Goal: Find specific page/section: Find specific page/section

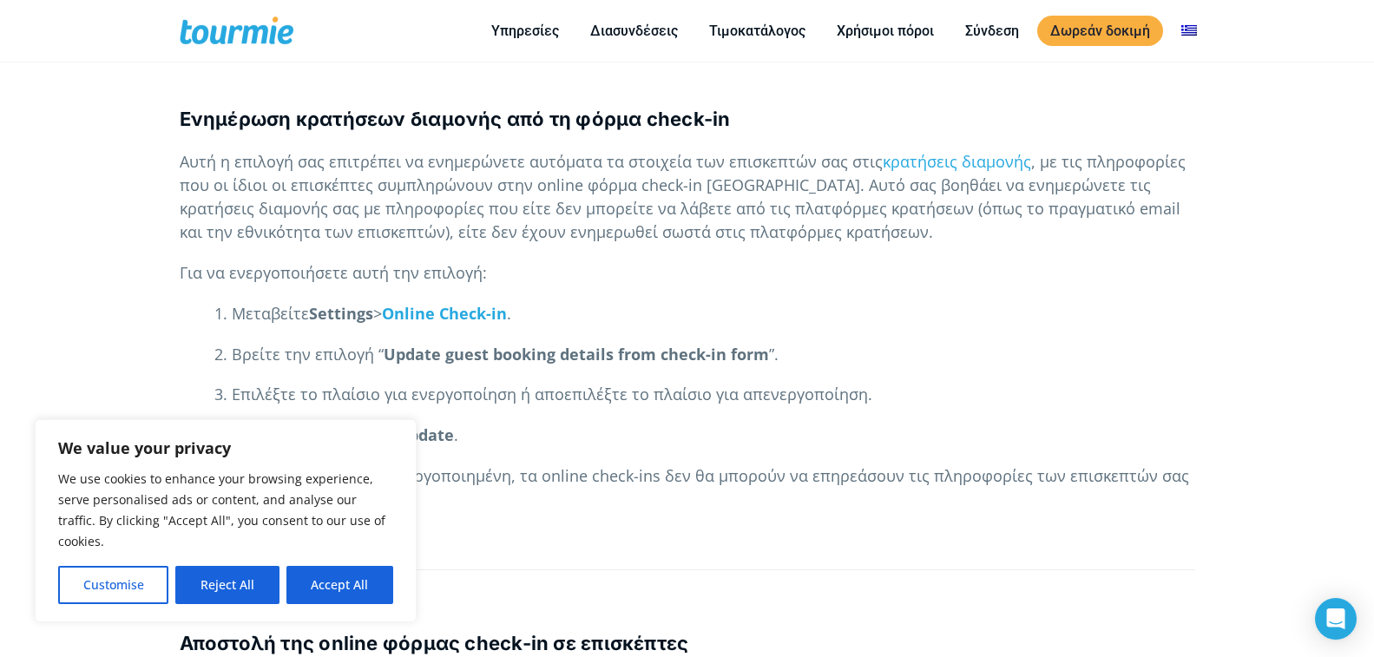
scroll to position [2270, 0]
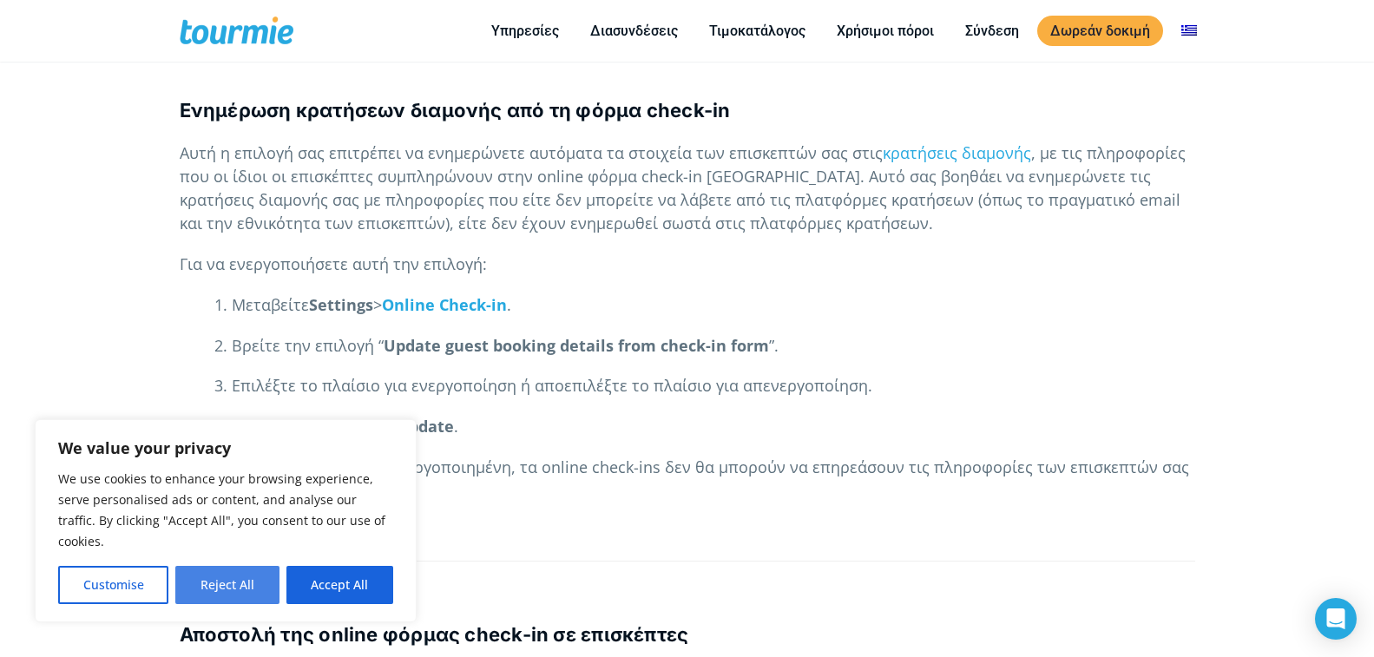
click at [226, 589] on button "Reject All" at bounding box center [226, 585] width 103 height 38
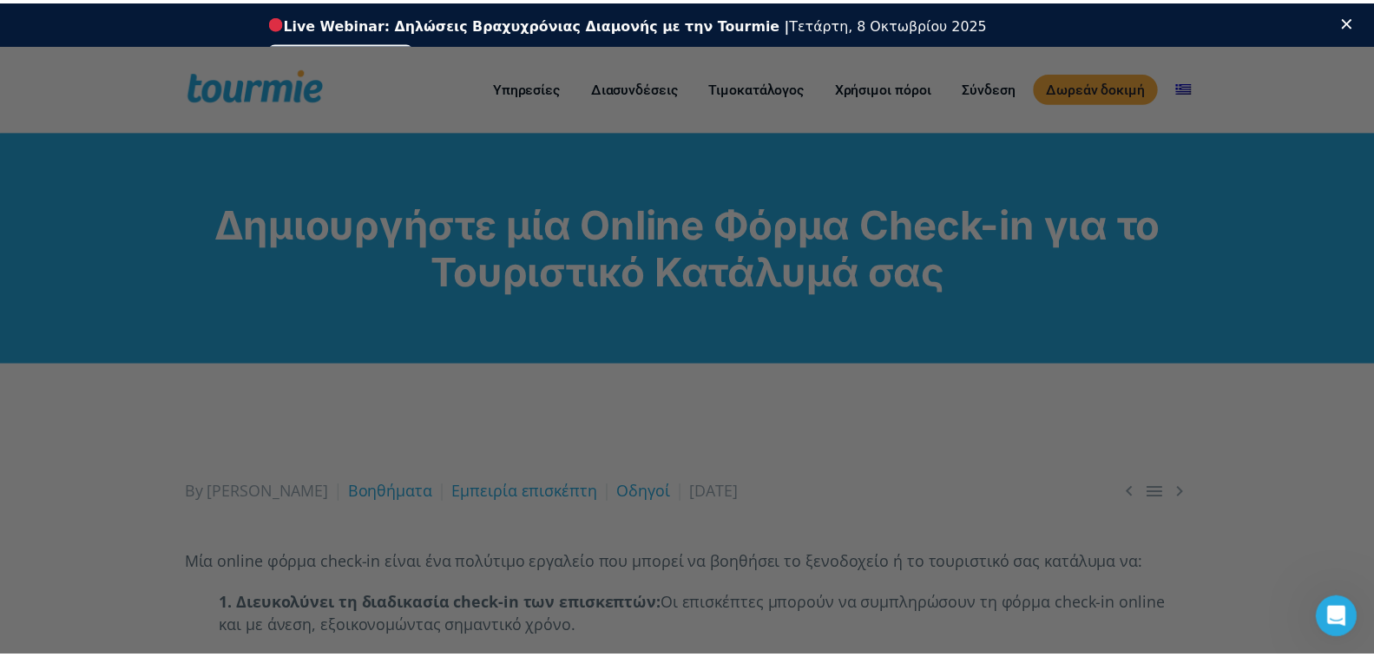
scroll to position [0, 0]
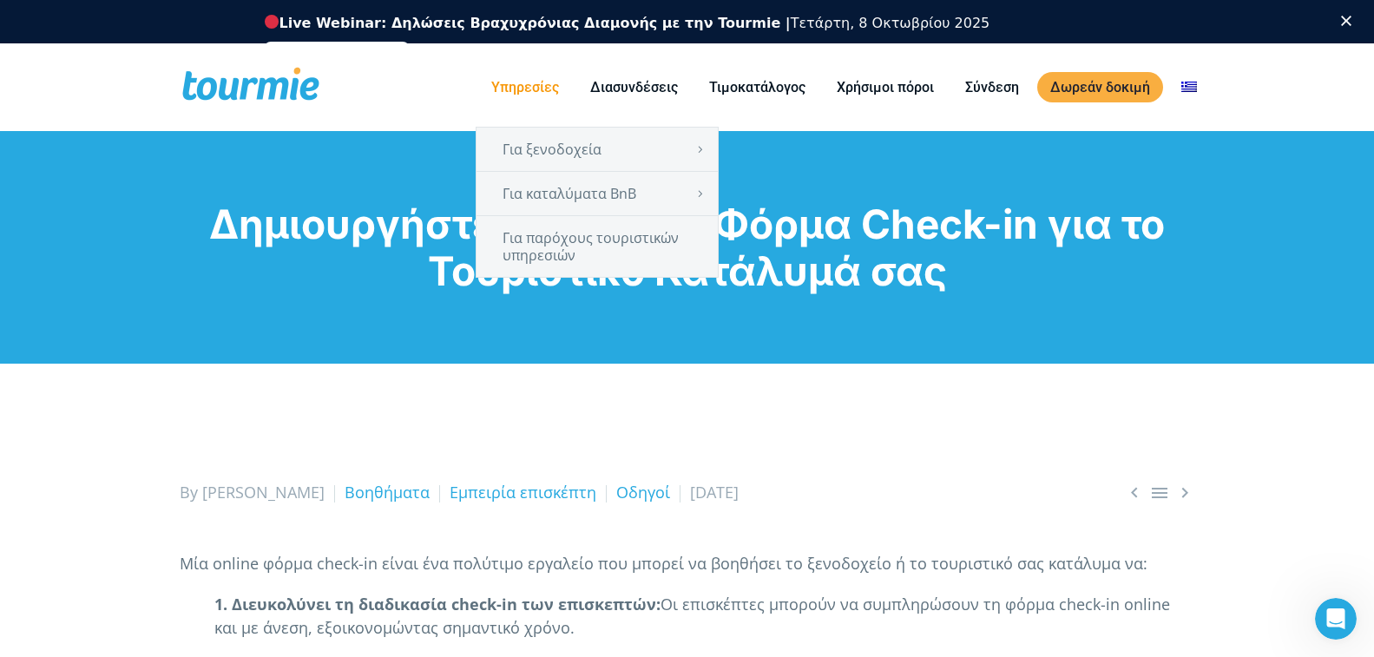
click at [536, 75] on li "Υπηρεσίες Για ξενοδοχεία Online check-in Οδηγός επισκεπτών Ψηφιακός concierge Ο…" at bounding box center [525, 87] width 99 height 79
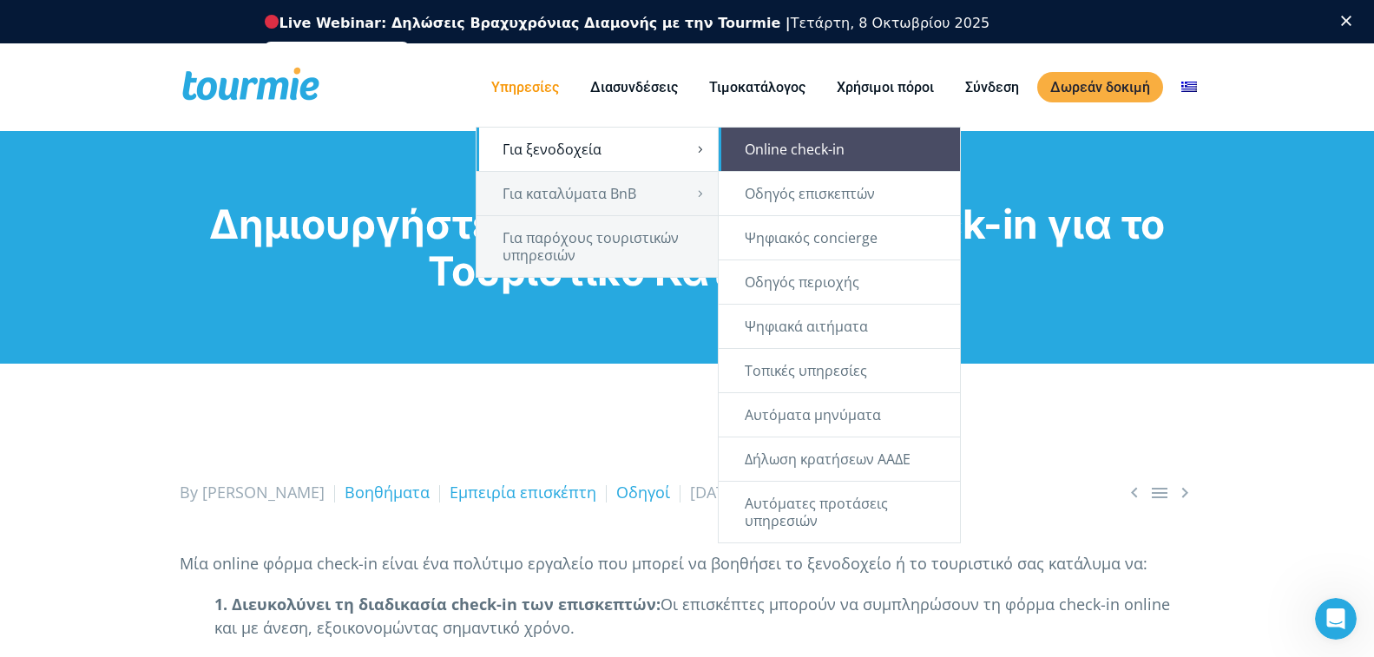
click at [793, 149] on link "Online check-in" at bounding box center [839, 149] width 241 height 43
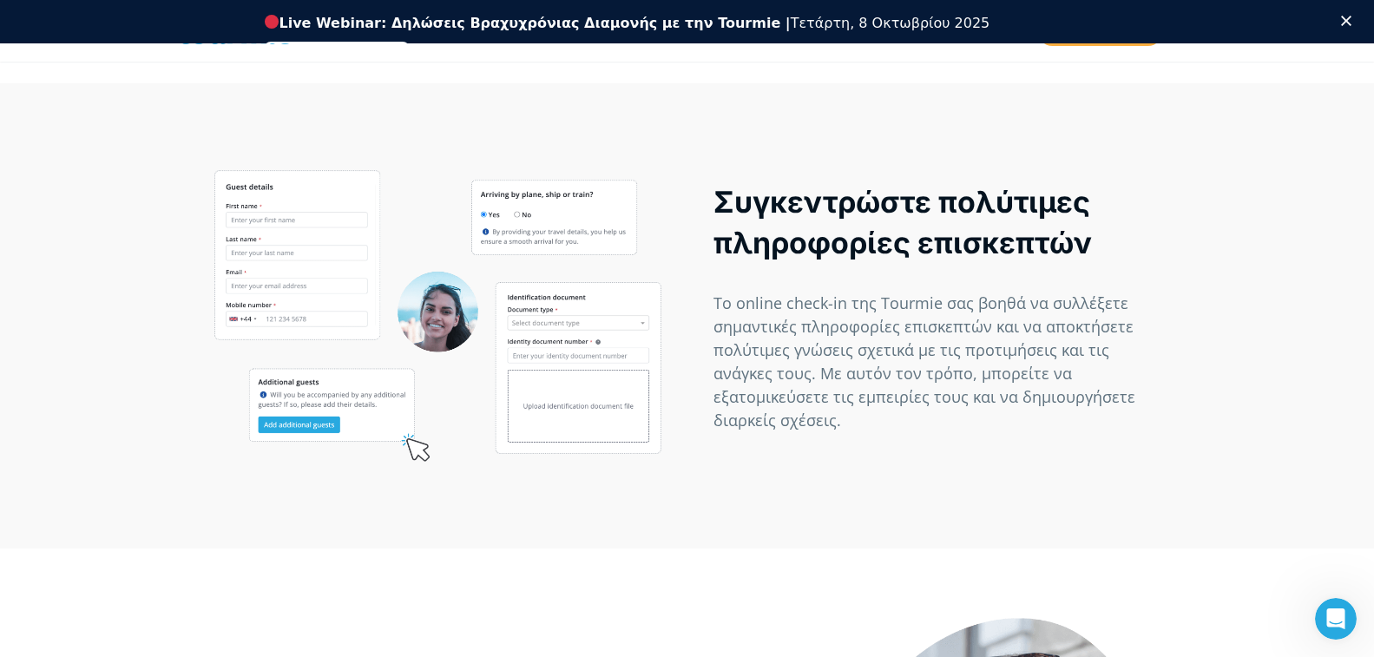
scroll to position [886, 0]
